Goal: Task Accomplishment & Management: Use online tool/utility

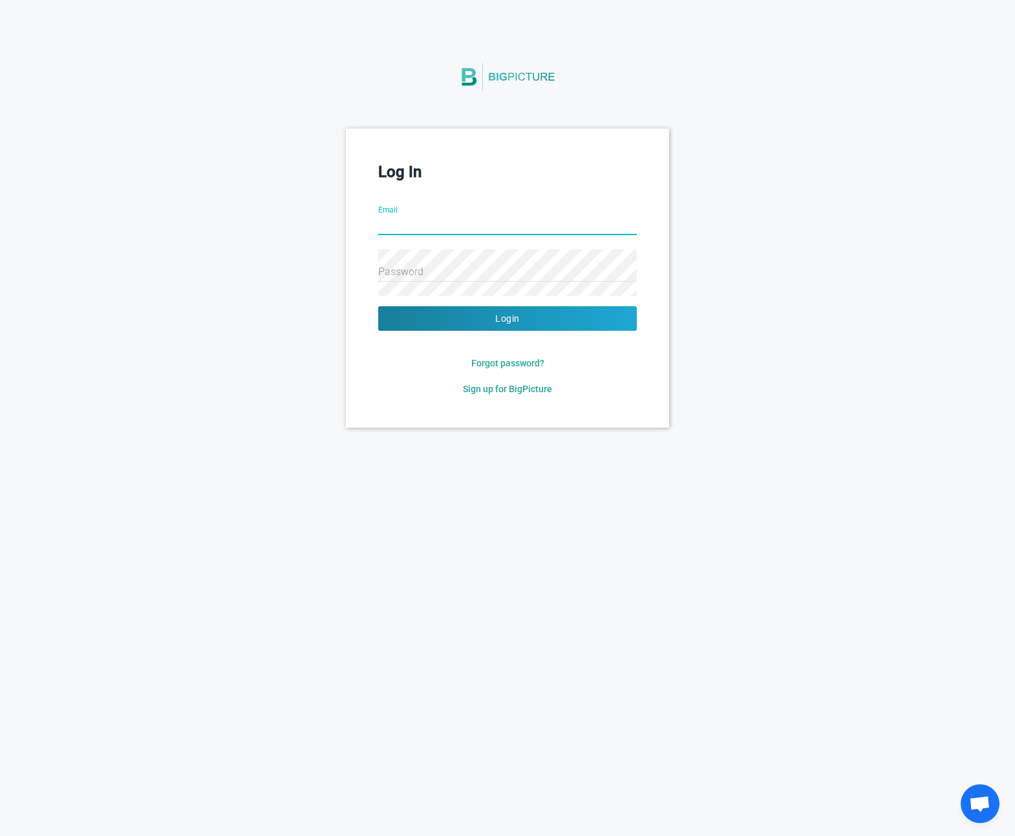
click at [513, 224] on input "Email" at bounding box center [507, 226] width 259 height 47
type input "m.heath@f5.com"
click at [378, 306] on button "Login" at bounding box center [507, 318] width 259 height 25
